Goal: Check status

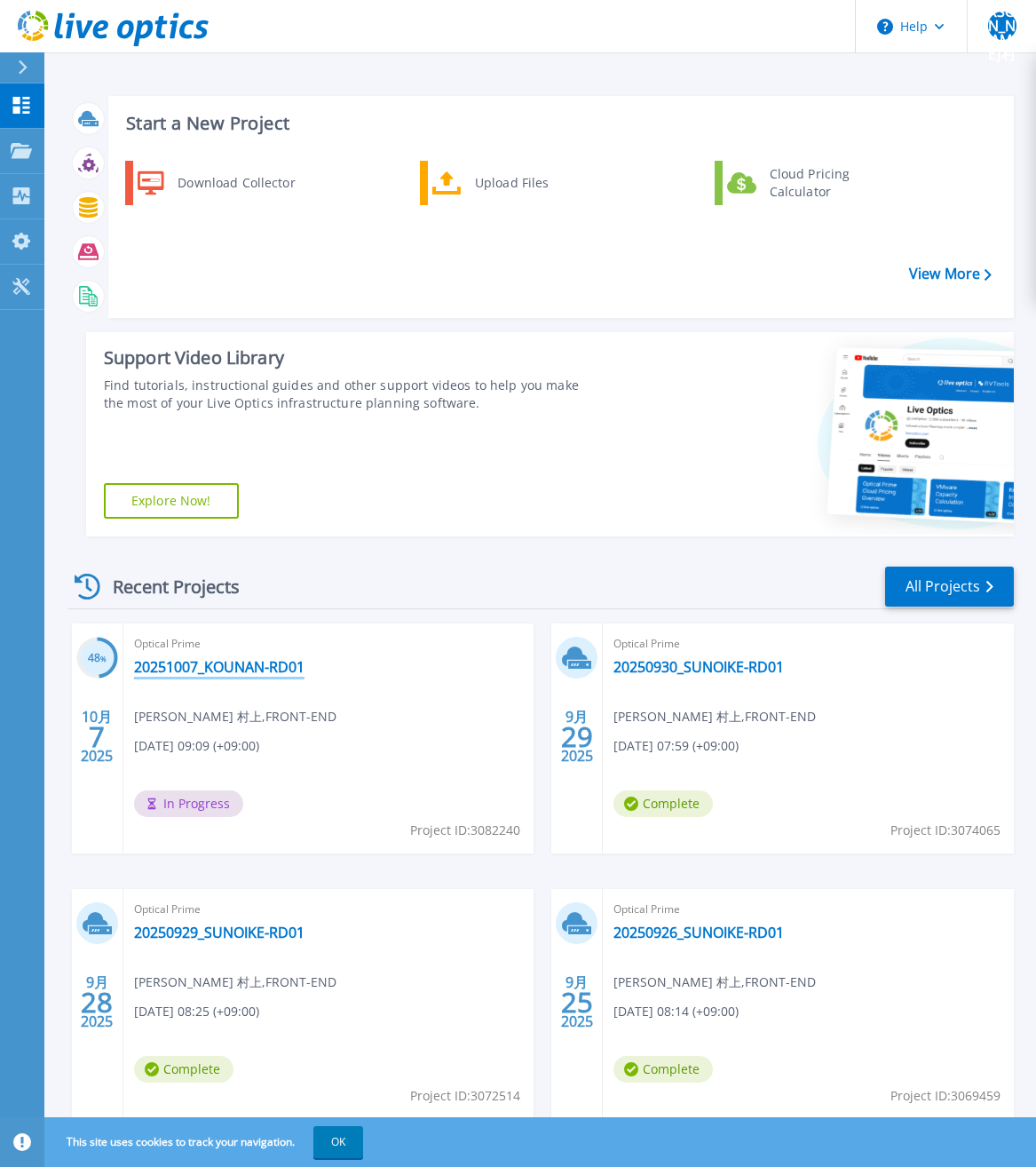
click at [217, 670] on link "20251007_KOUNAN-RD01" at bounding box center [218, 667] width 170 height 18
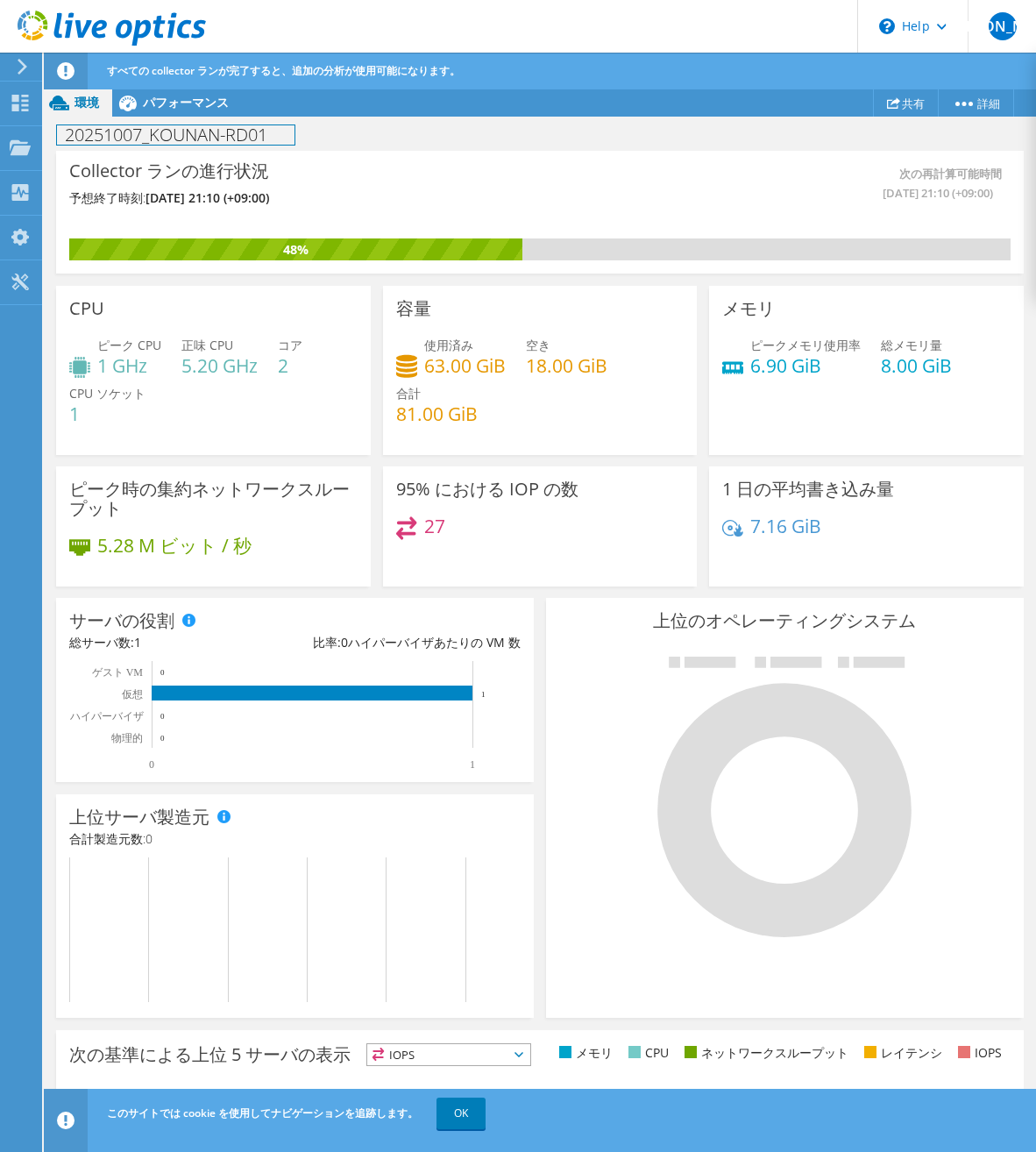
click at [271, 129] on h1 "20251007_KOUNAN-RD01" at bounding box center [176, 135] width 238 height 19
click at [144, 111] on div "パフォーマンス" at bounding box center [177, 102] width 130 height 28
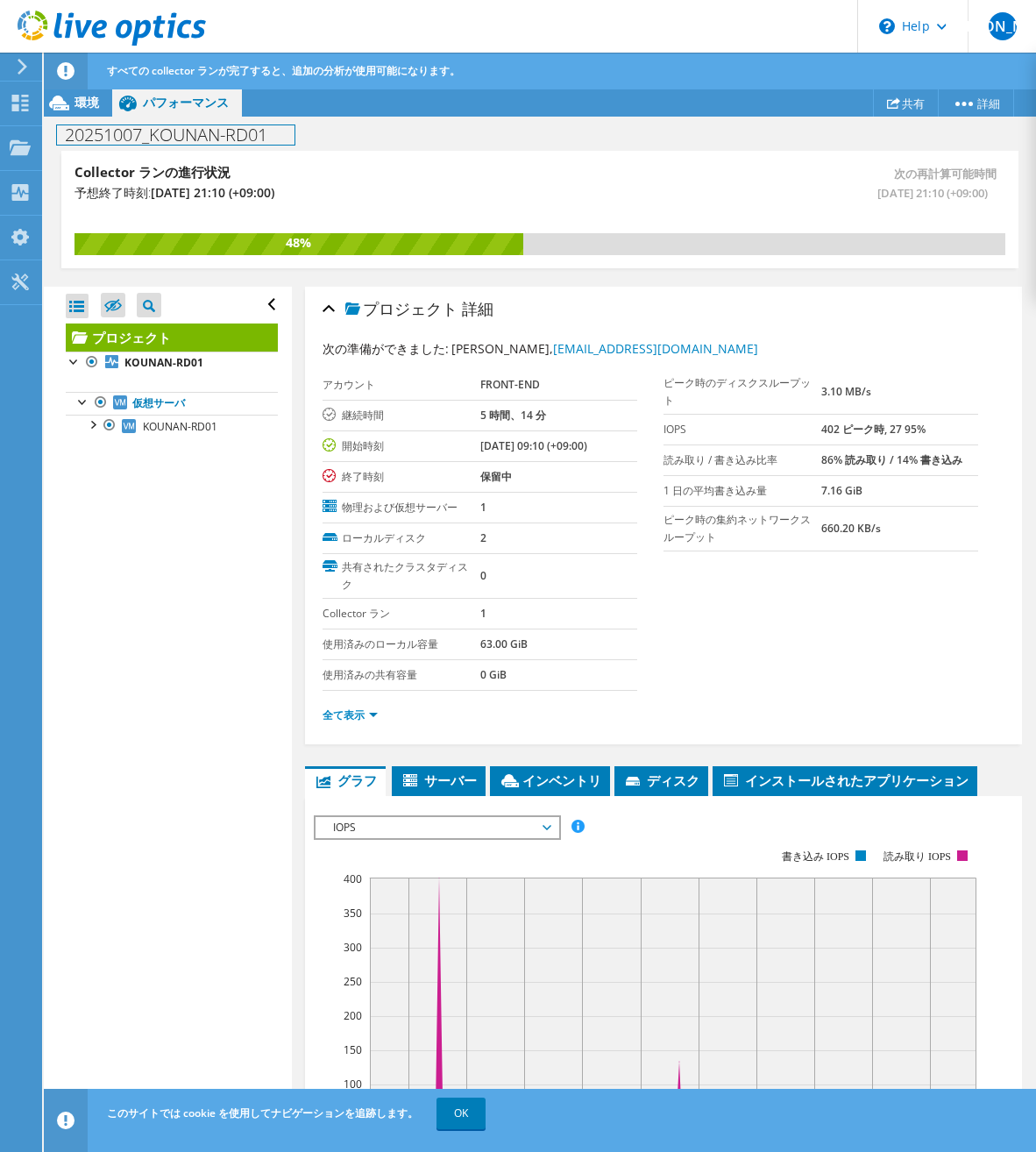
click at [290, 130] on h1 "20251007_KOUNAN-RD01" at bounding box center [176, 135] width 238 height 19
click at [391, 175] on div "Collector ランの進行状況 予想終了時刻: [DATE] 21:10 (+09:00)" at bounding box center [307, 189] width 465 height 51
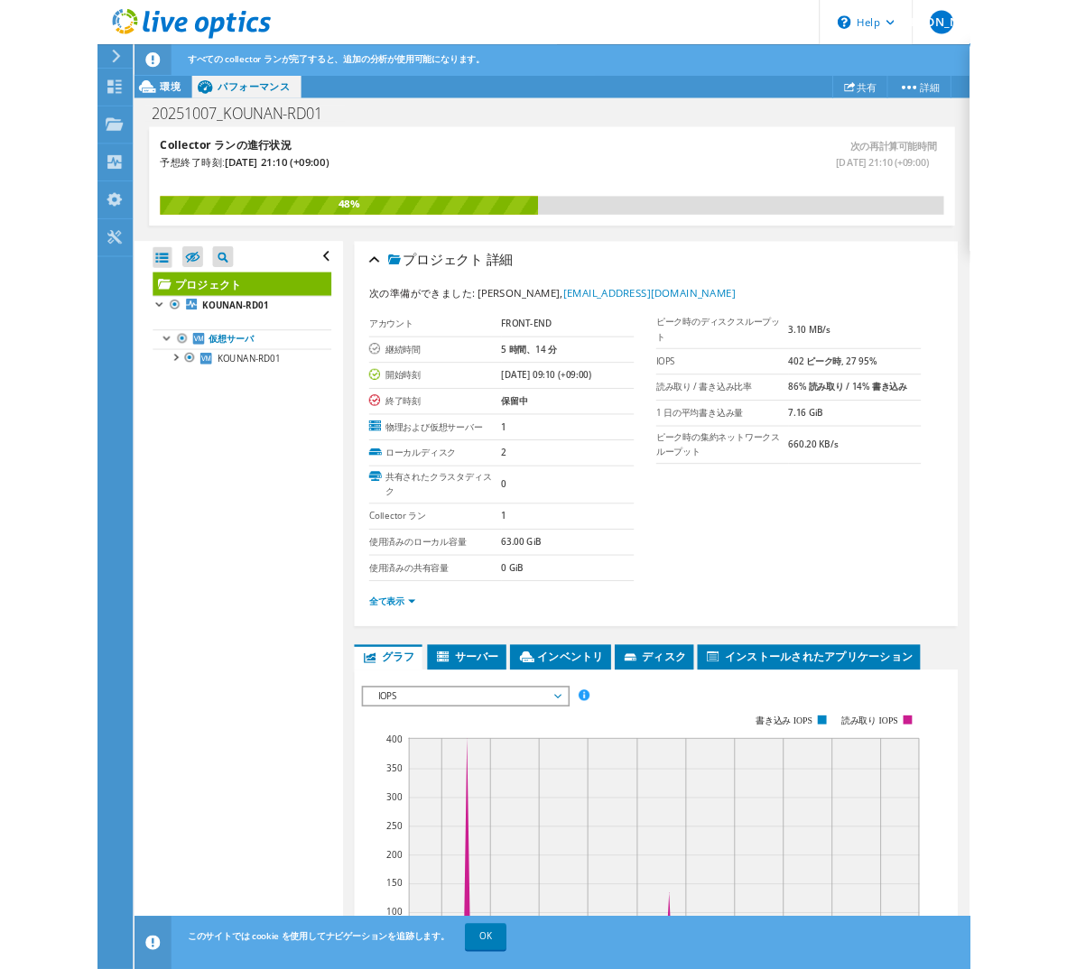
scroll to position [180, 0]
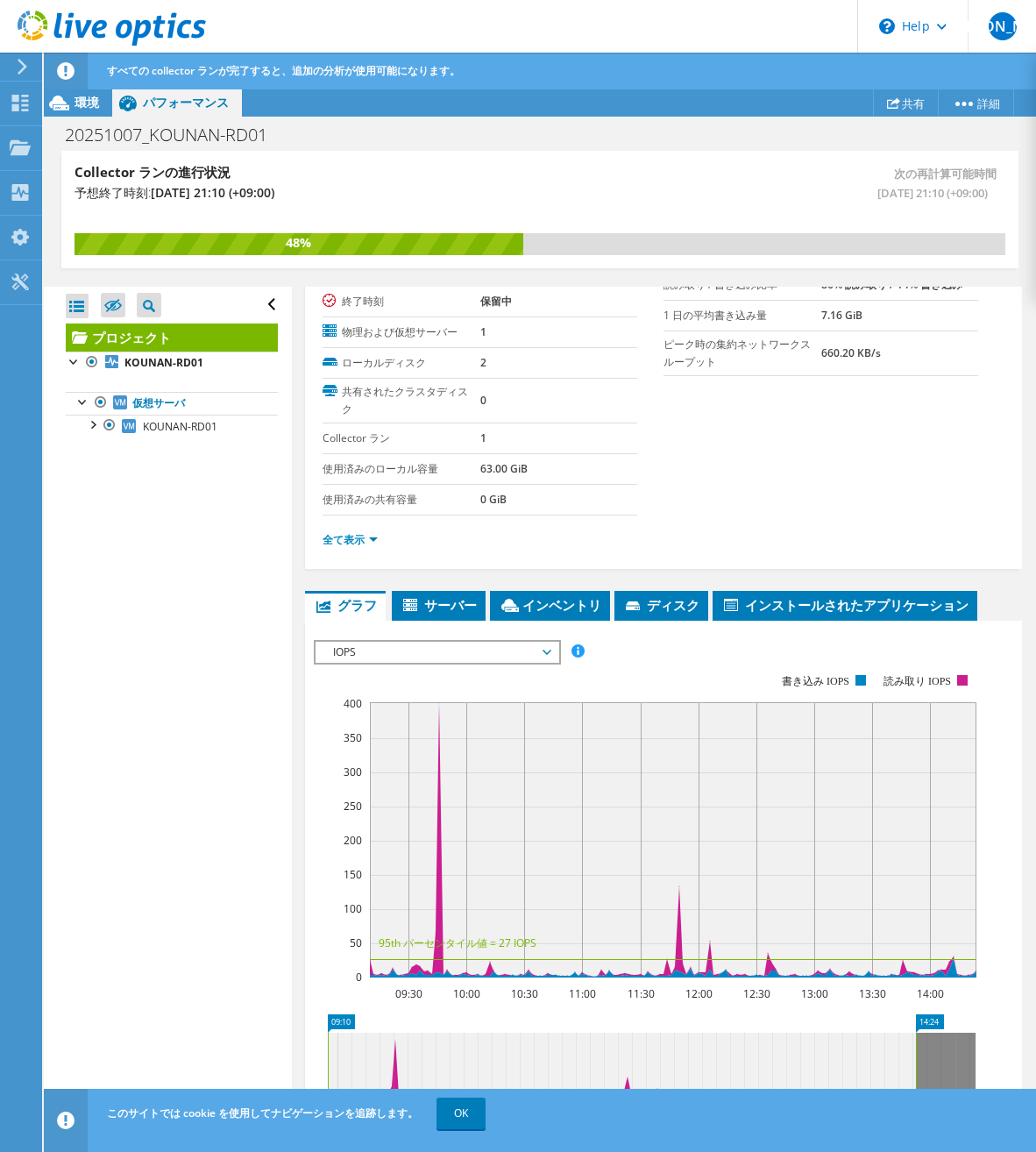
click at [404, 658] on span "IOPS" at bounding box center [437, 652] width 225 height 21
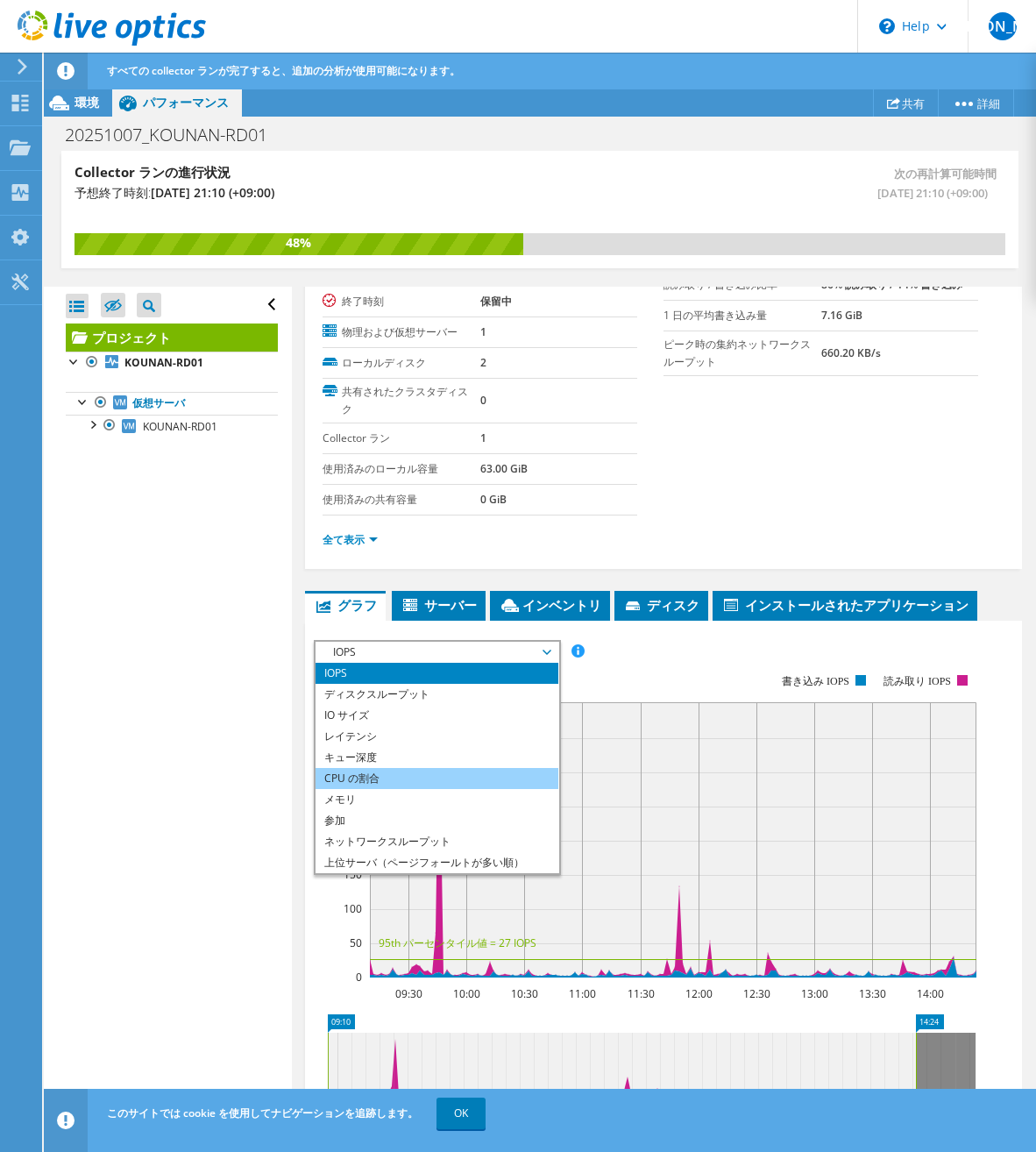
click at [356, 774] on li "CPU の割合" at bounding box center [437, 778] width 243 height 21
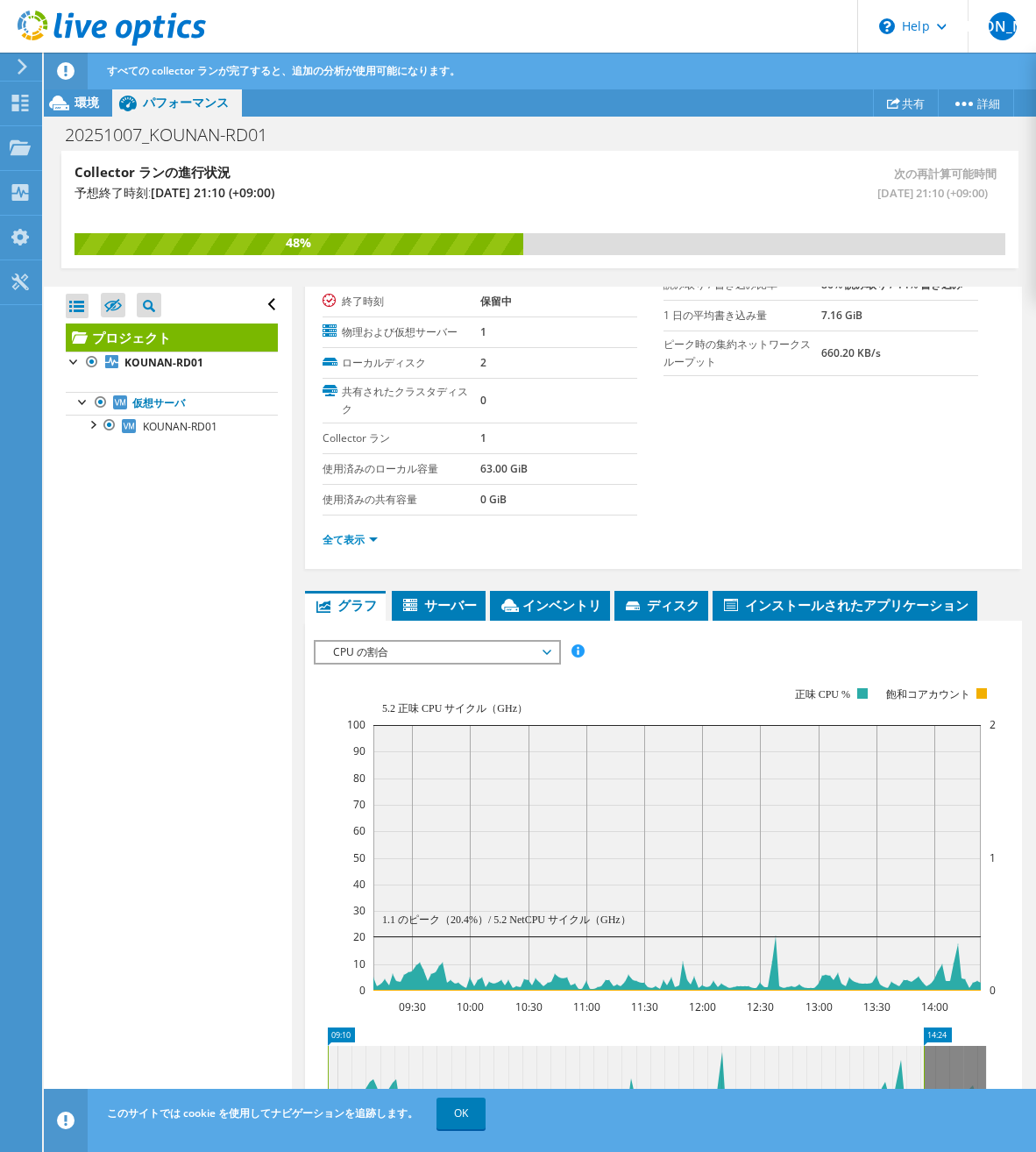
click at [382, 653] on span "CPU の割合" at bounding box center [437, 652] width 225 height 21
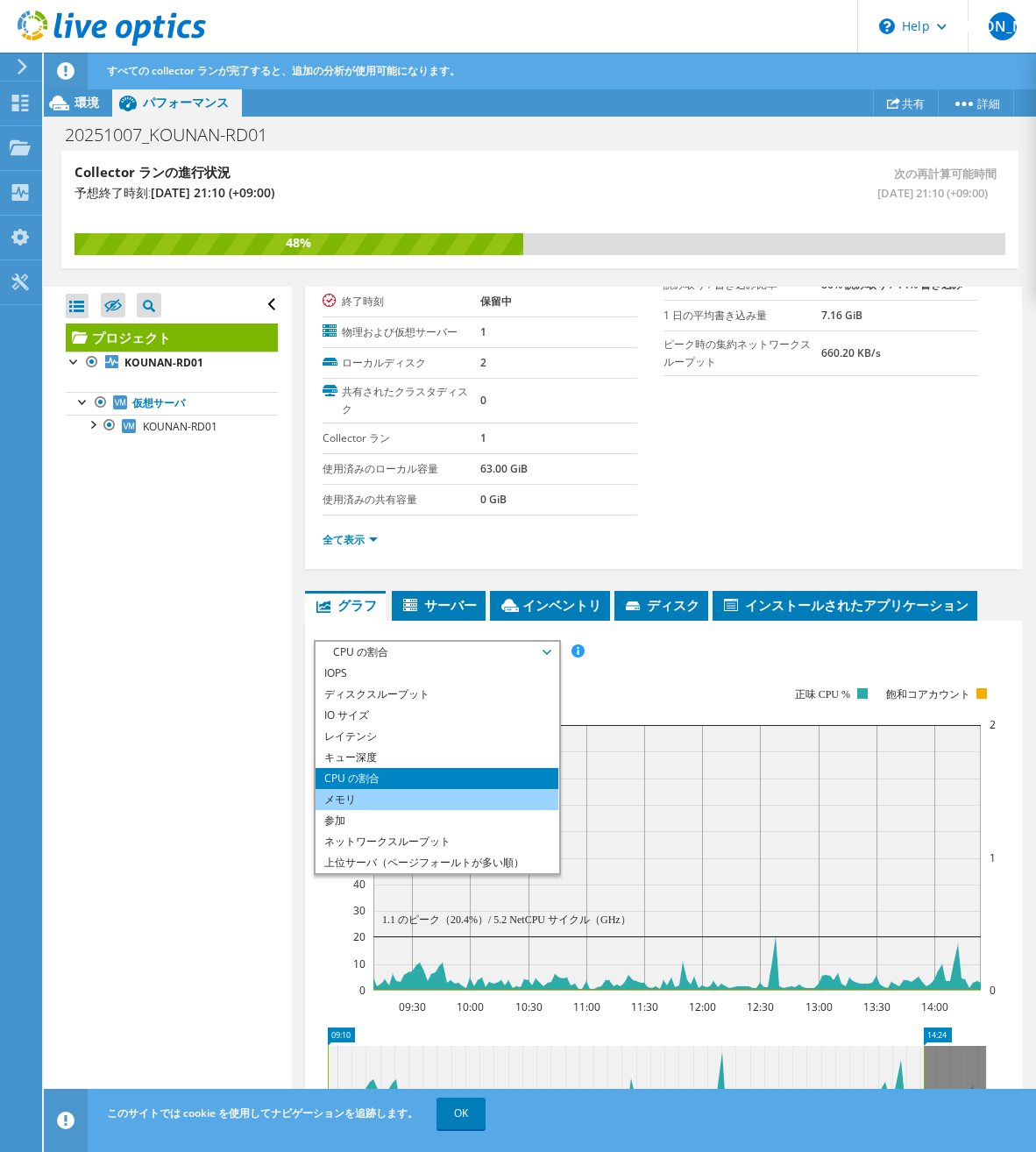
click at [361, 799] on li "メモリ" at bounding box center [437, 799] width 243 height 21
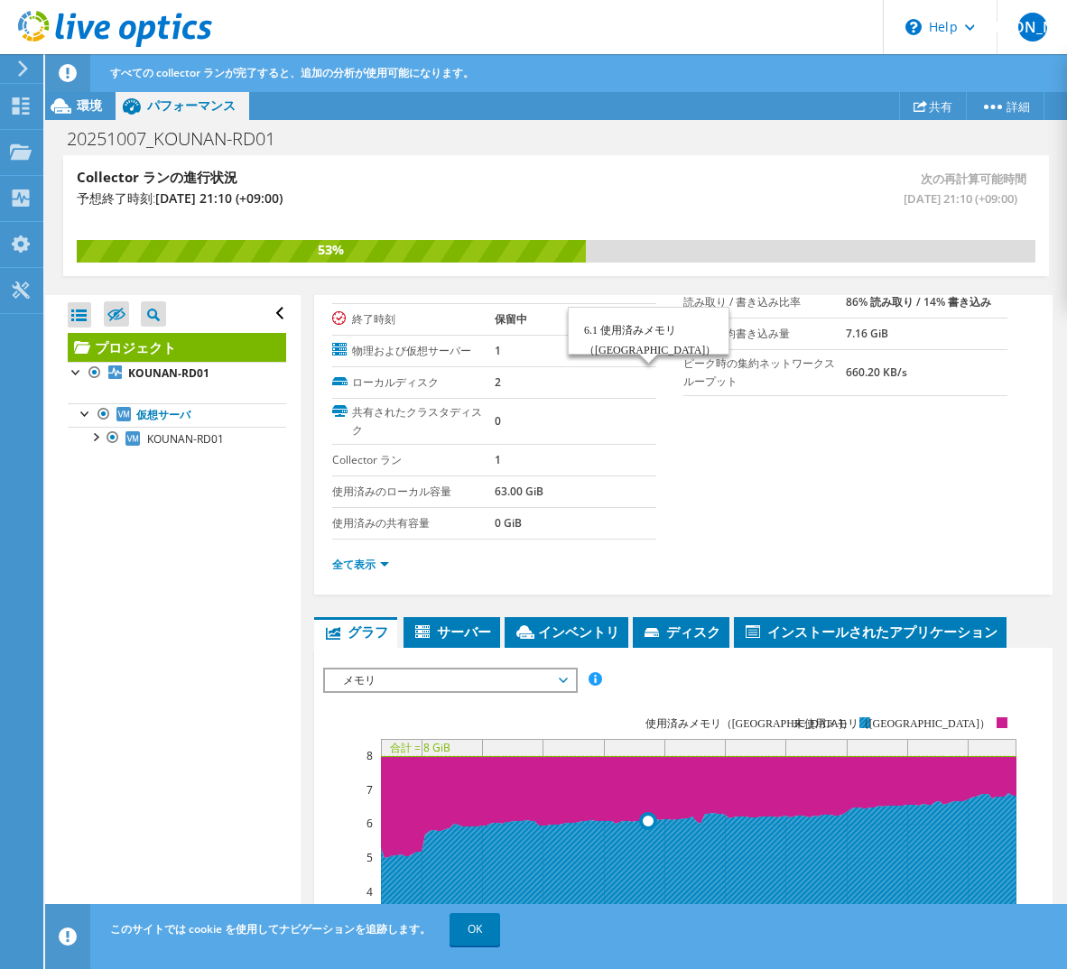
scroll to position [81, 0]
